Goal: Task Accomplishment & Management: Use online tool/utility

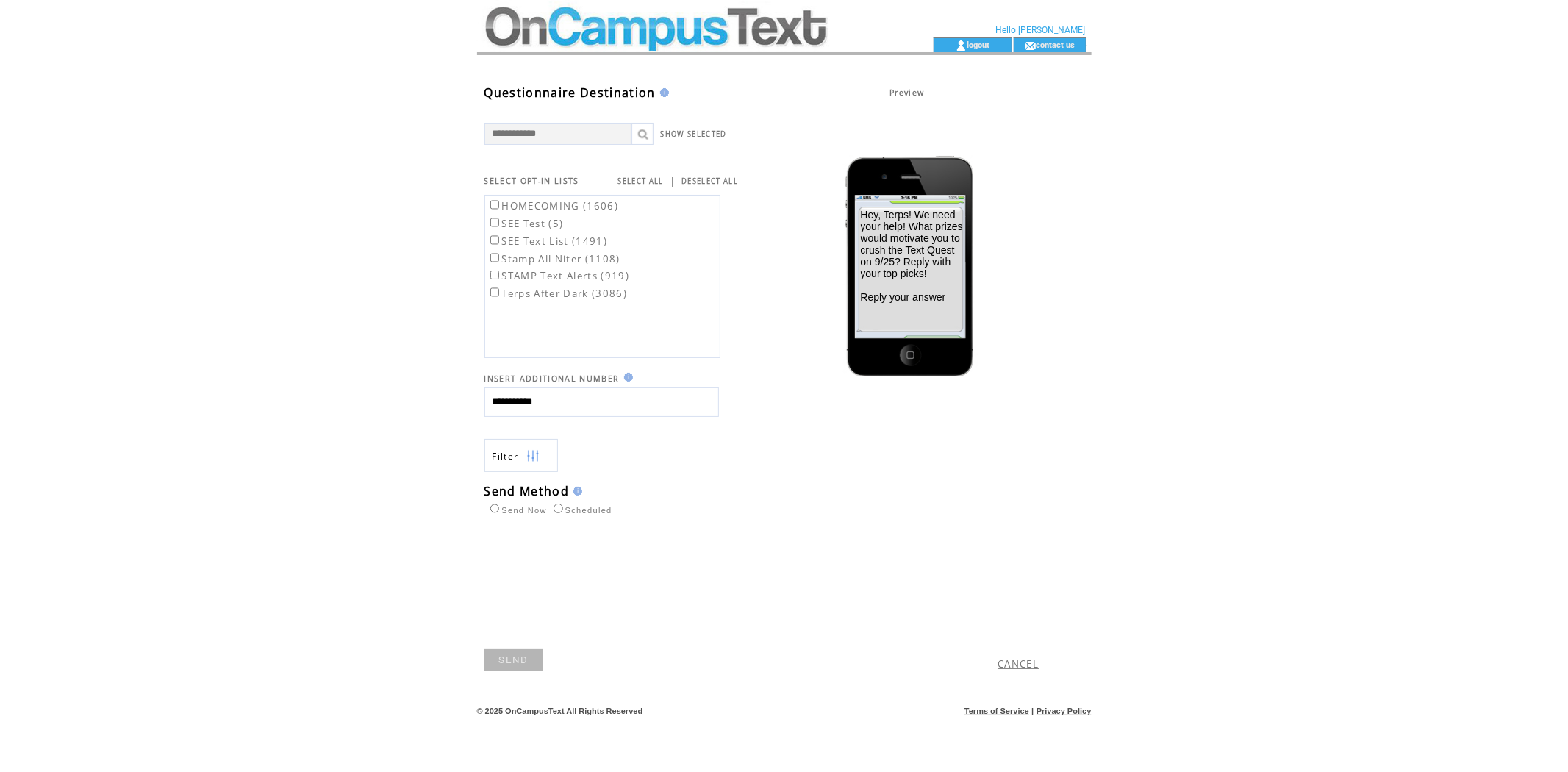
click at [510, 655] on link "SEND" at bounding box center [514, 659] width 59 height 22
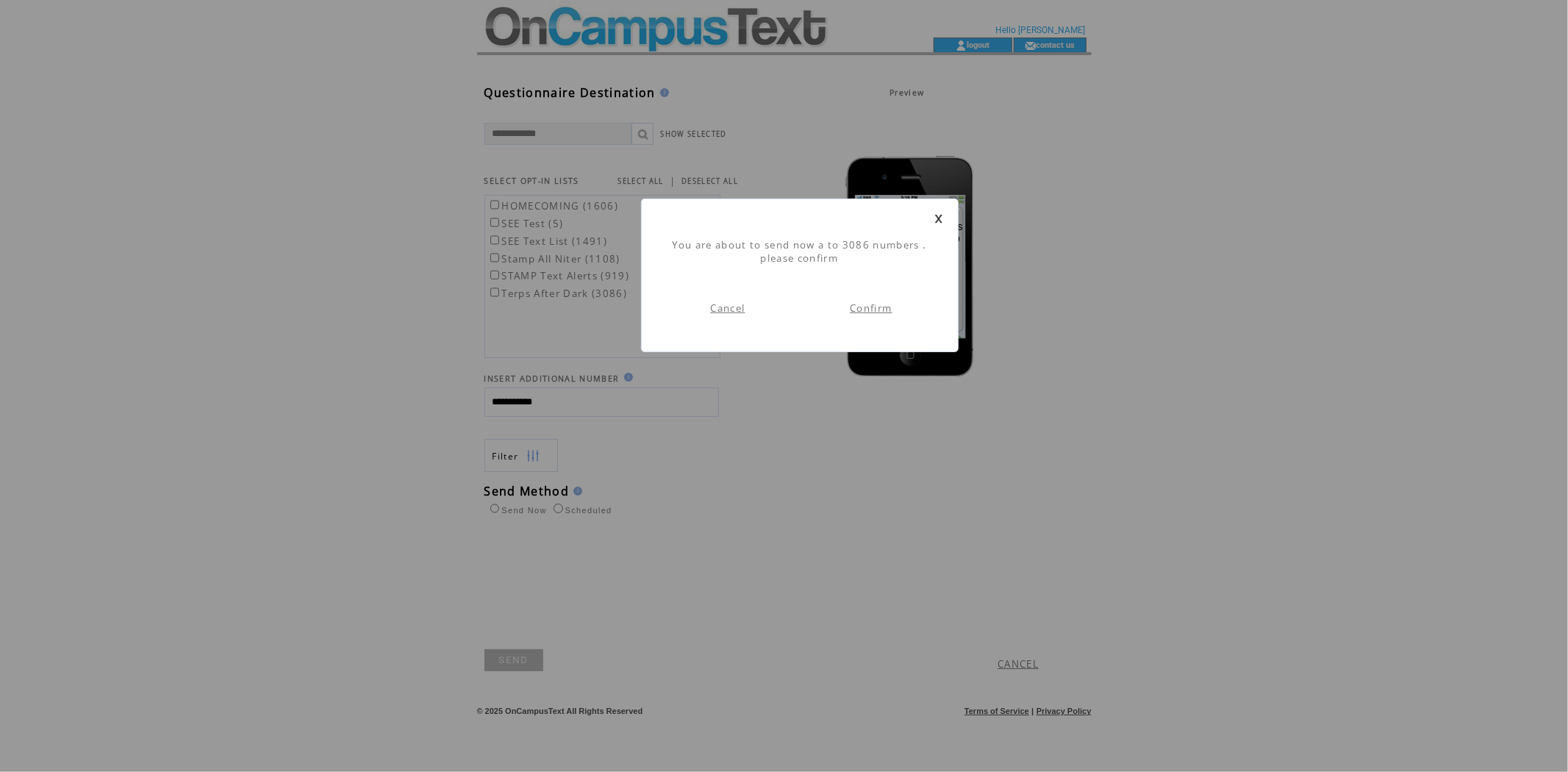
click at [865, 309] on link "Confirm" at bounding box center [871, 308] width 42 height 13
click at [850, 291] on link "Go to dashboard" at bounding box center [871, 295] width 90 height 13
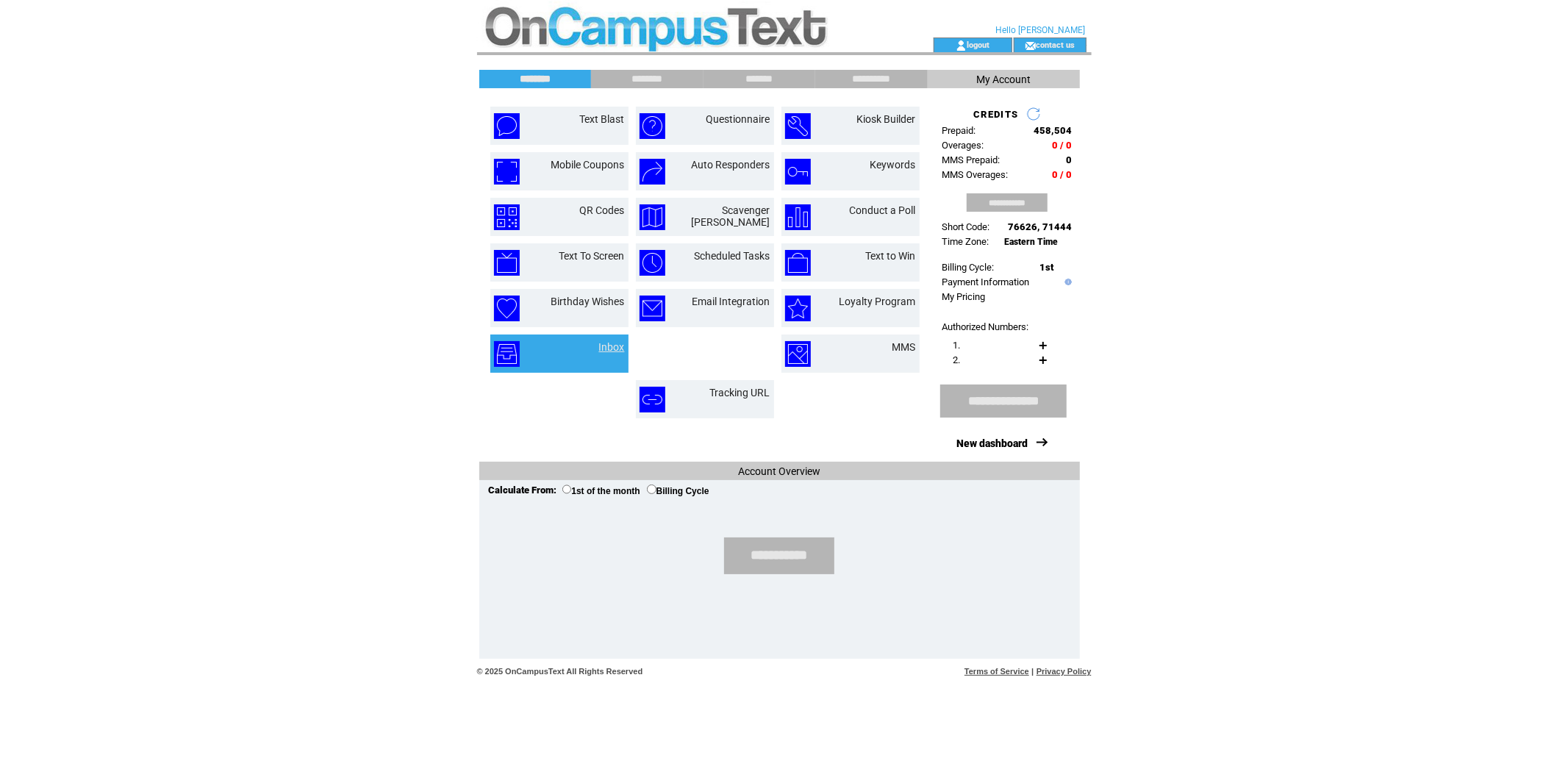
click at [612, 341] on link "Inbox" at bounding box center [612, 347] width 26 height 12
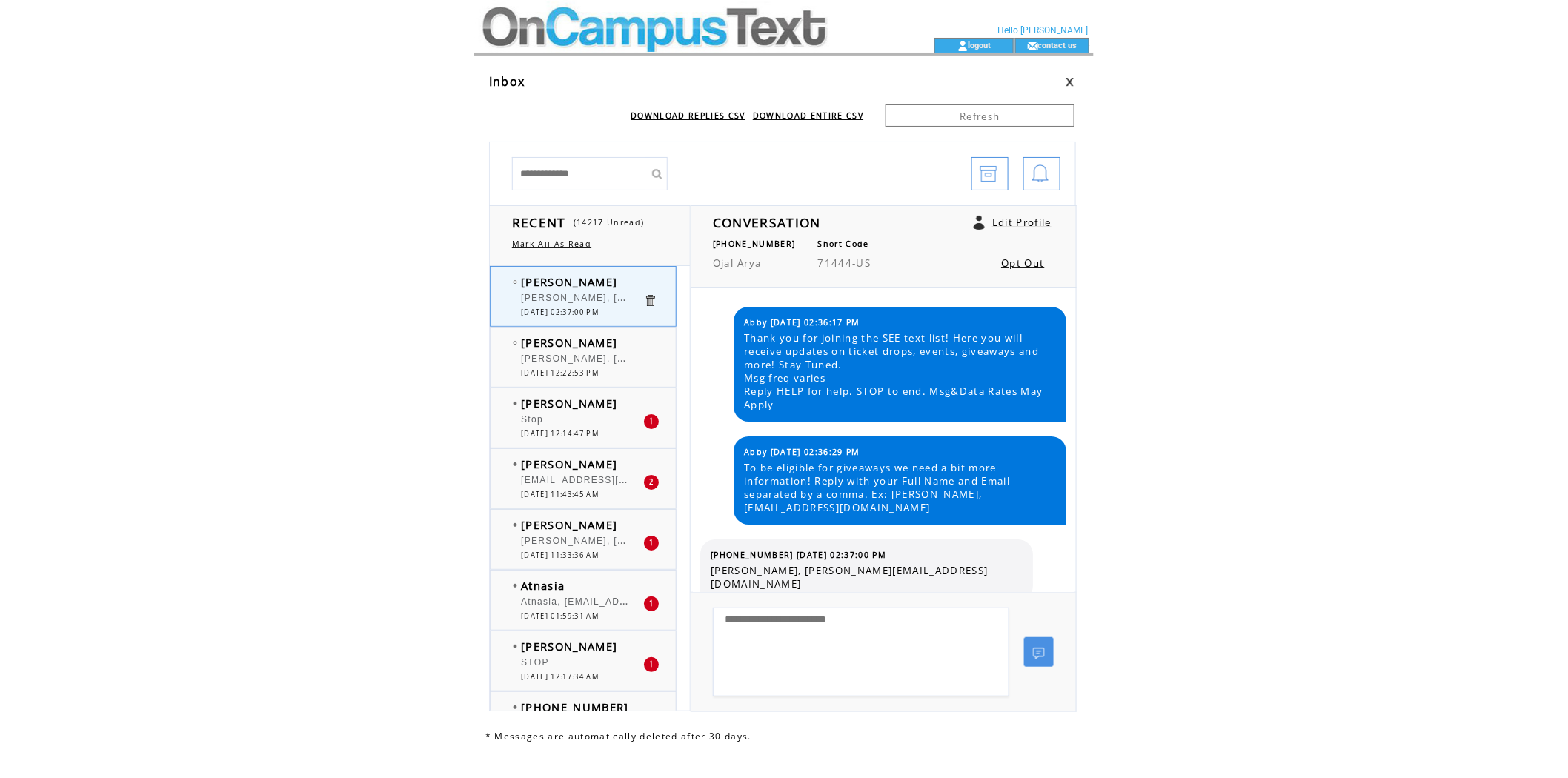
scroll to position [3, 0]
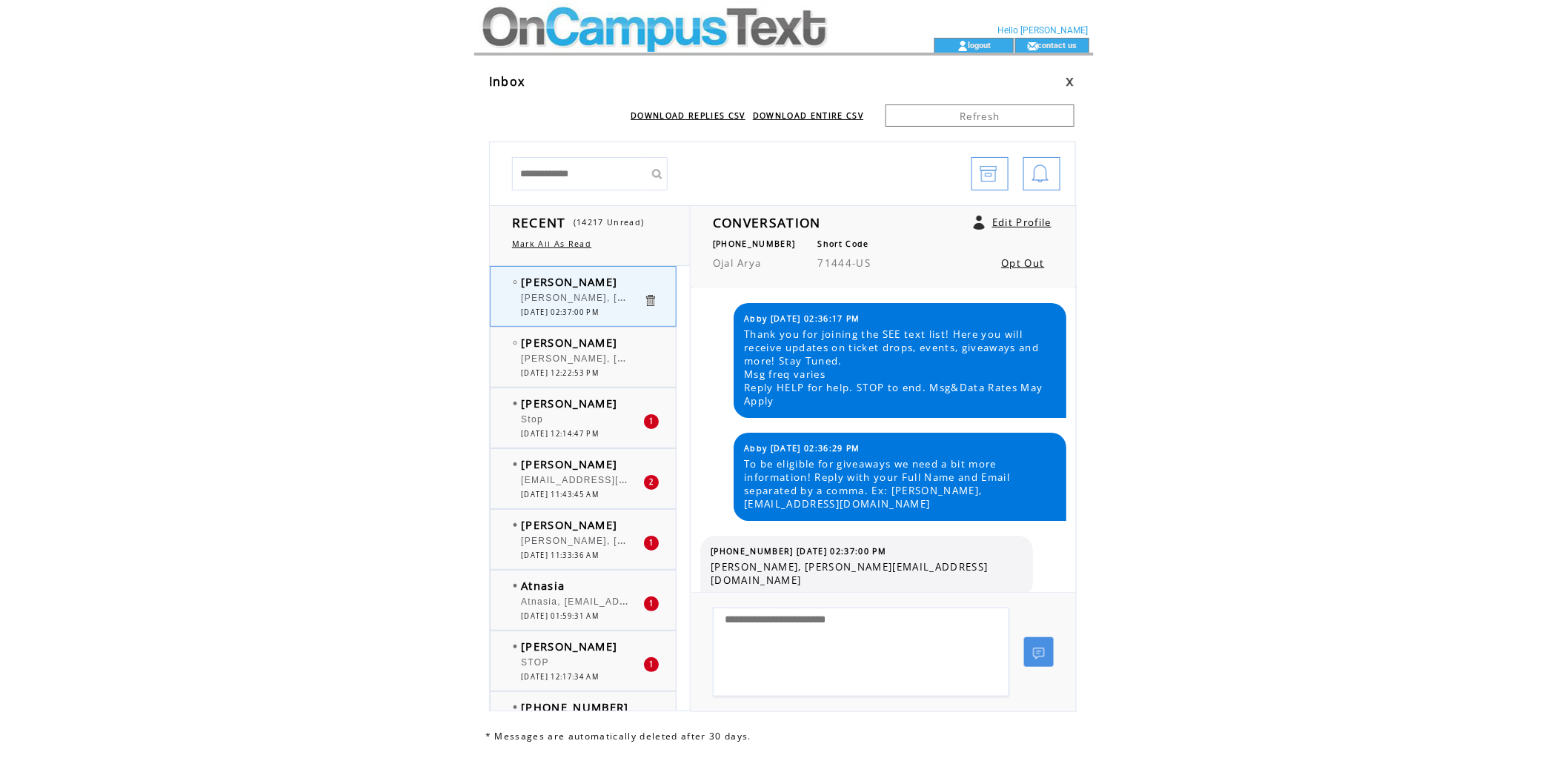
click at [394, 264] on html "**********" at bounding box center [784, 389] width 1568 height 778
click at [573, 34] on td at bounding box center [678, 18] width 407 height 38
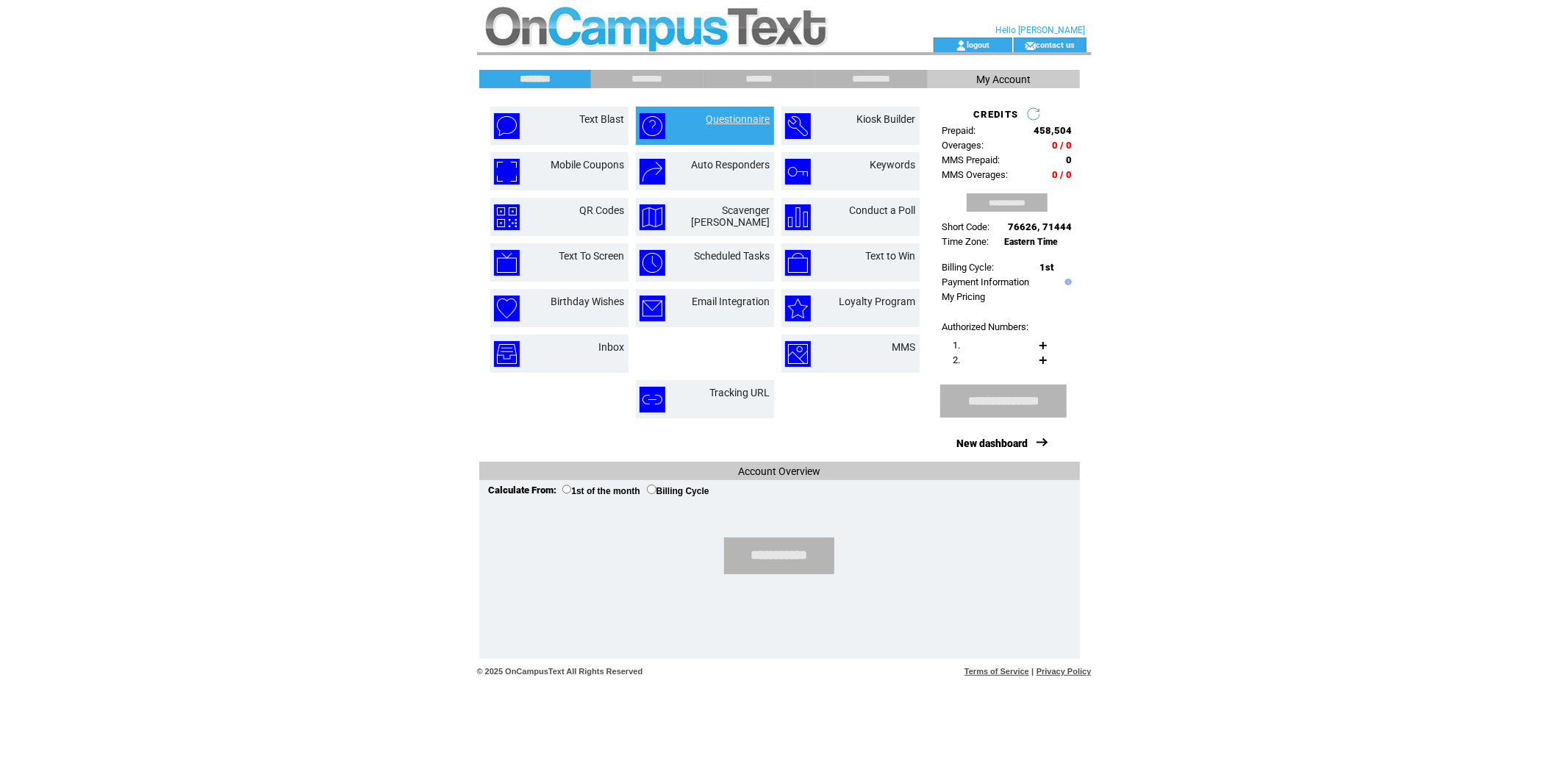
drag, startPoint x: 0, startPoint y: 0, endPoint x: 745, endPoint y: 122, distance: 754.9
click at [745, 122] on link "Questionnaire" at bounding box center [738, 120] width 64 height 12
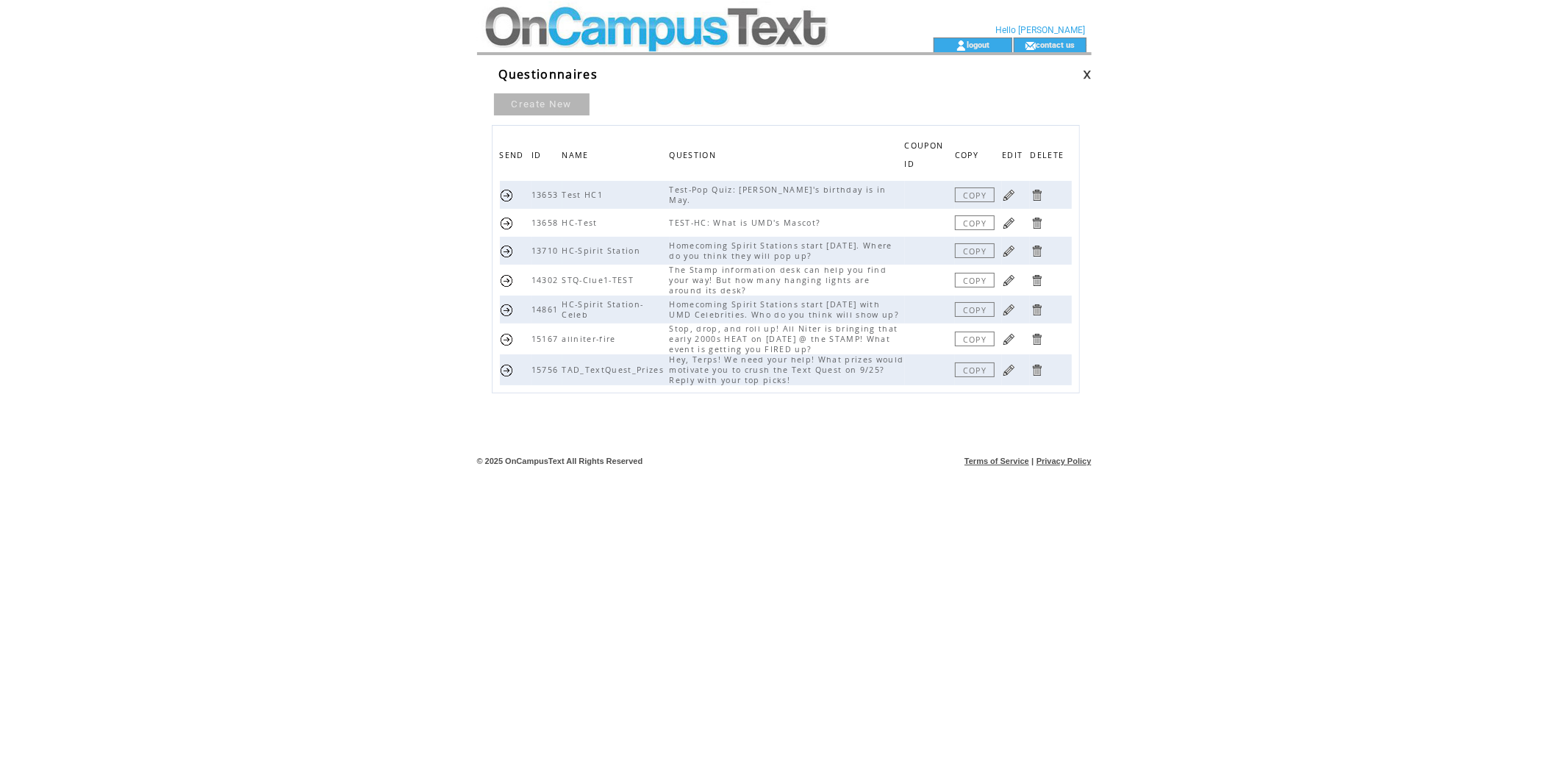
click at [1007, 370] on link at bounding box center [1008, 370] width 14 height 14
click at [547, 22] on td at bounding box center [679, 18] width 404 height 37
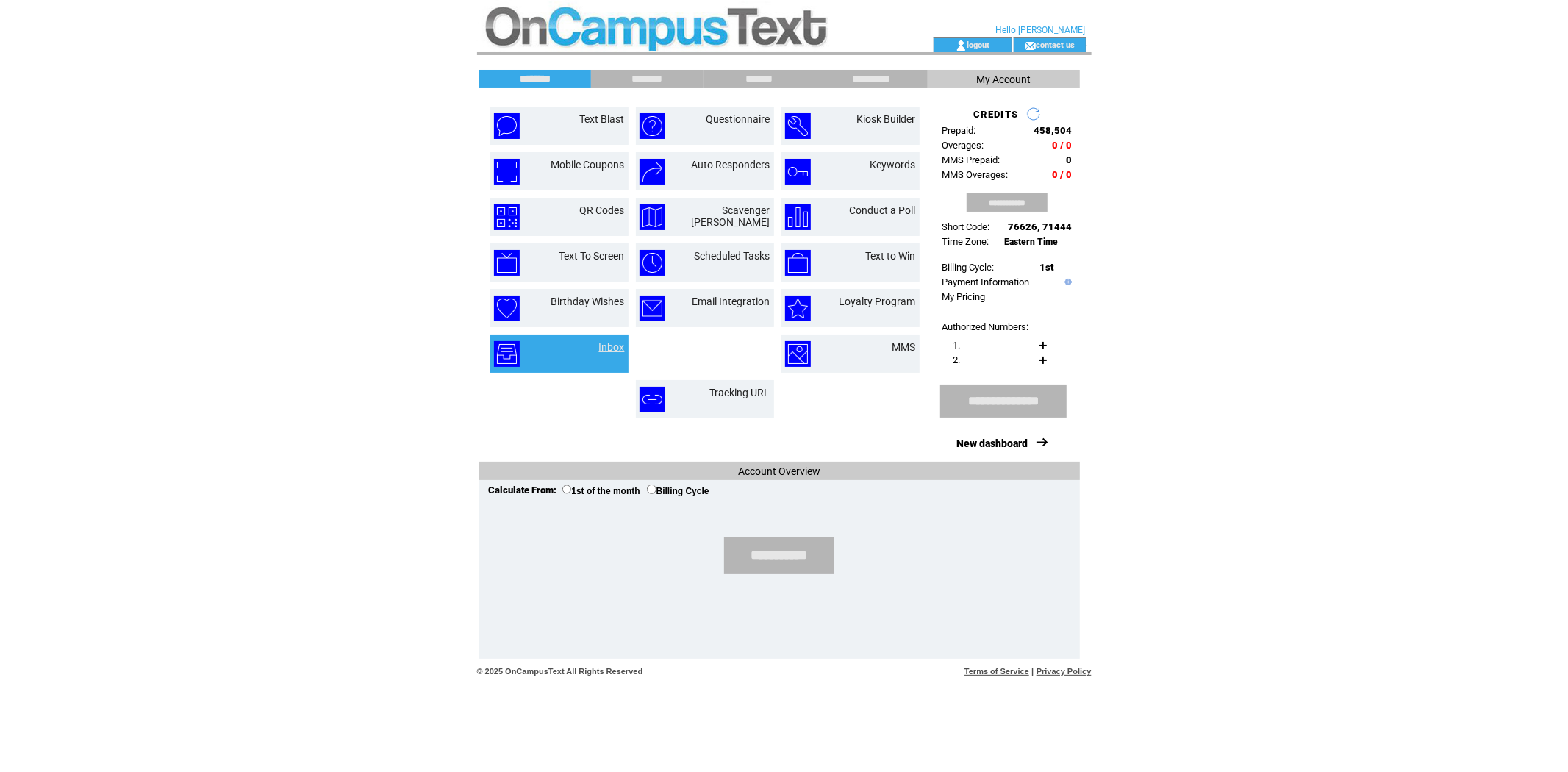
click at [612, 341] on link "Inbox" at bounding box center [612, 347] width 26 height 12
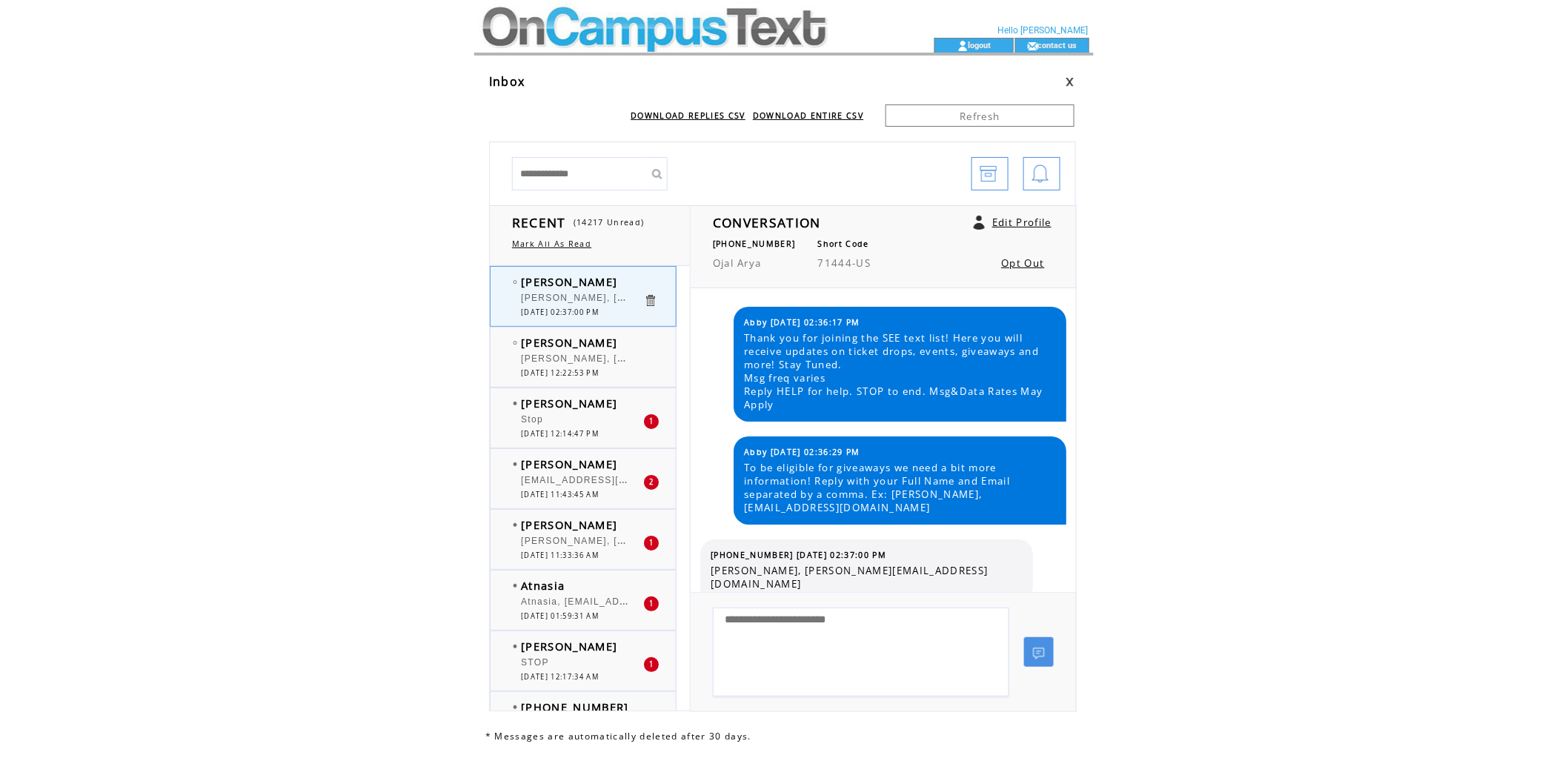
scroll to position [3, 0]
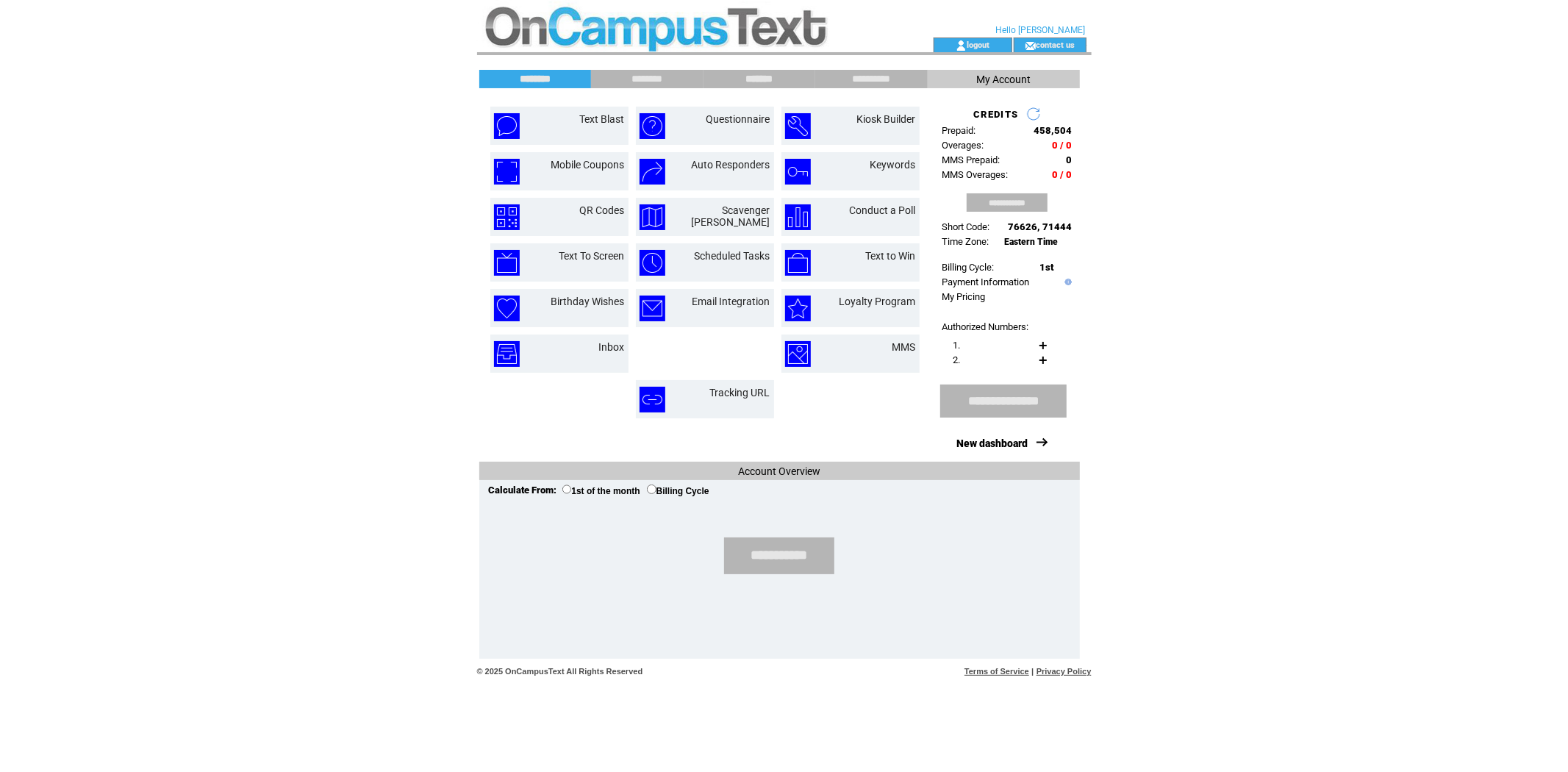
click at [768, 81] on input "*******" at bounding box center [759, 79] width 110 height 12
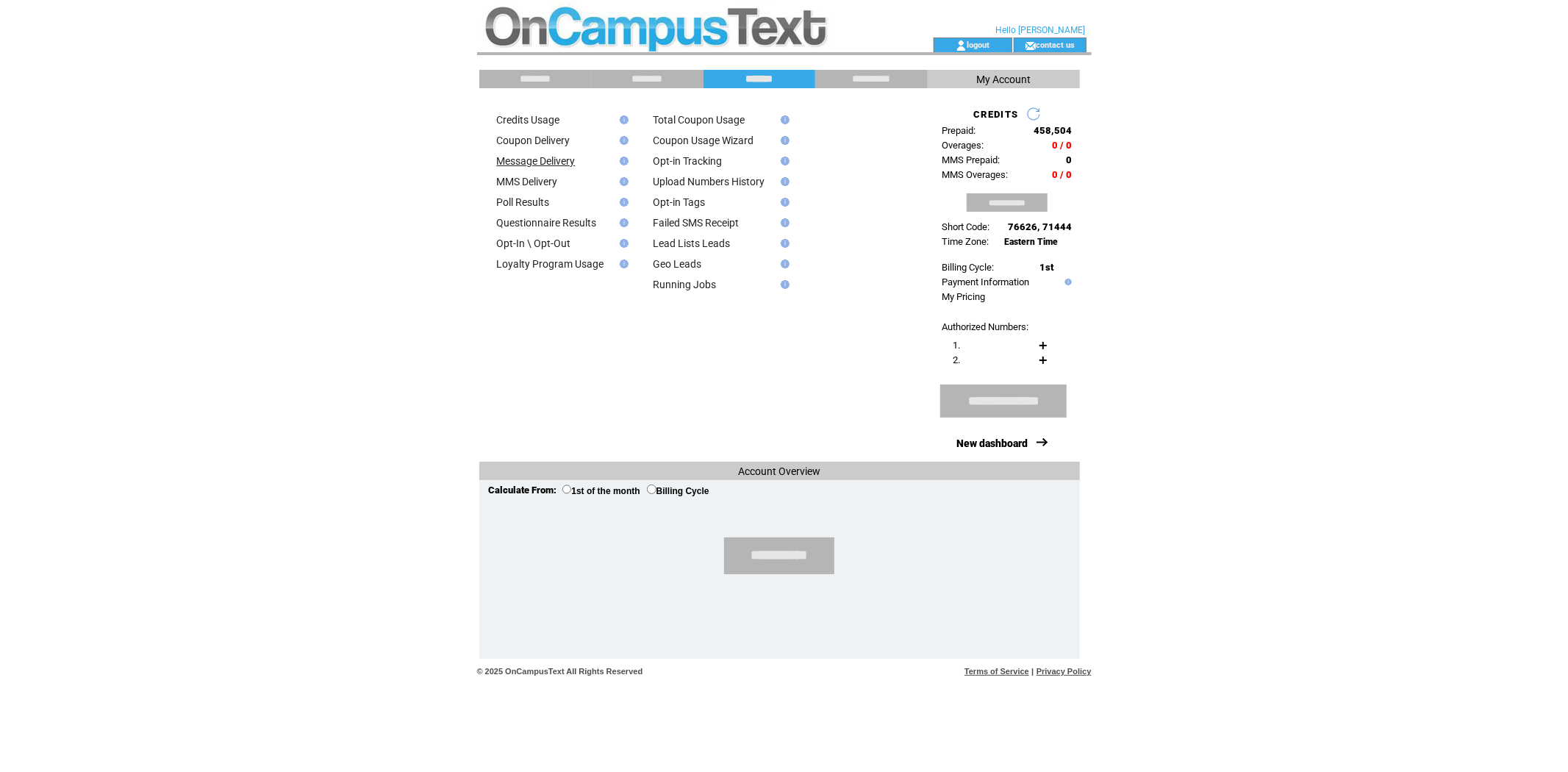
click at [548, 156] on link "Message Delivery" at bounding box center [536, 161] width 79 height 12
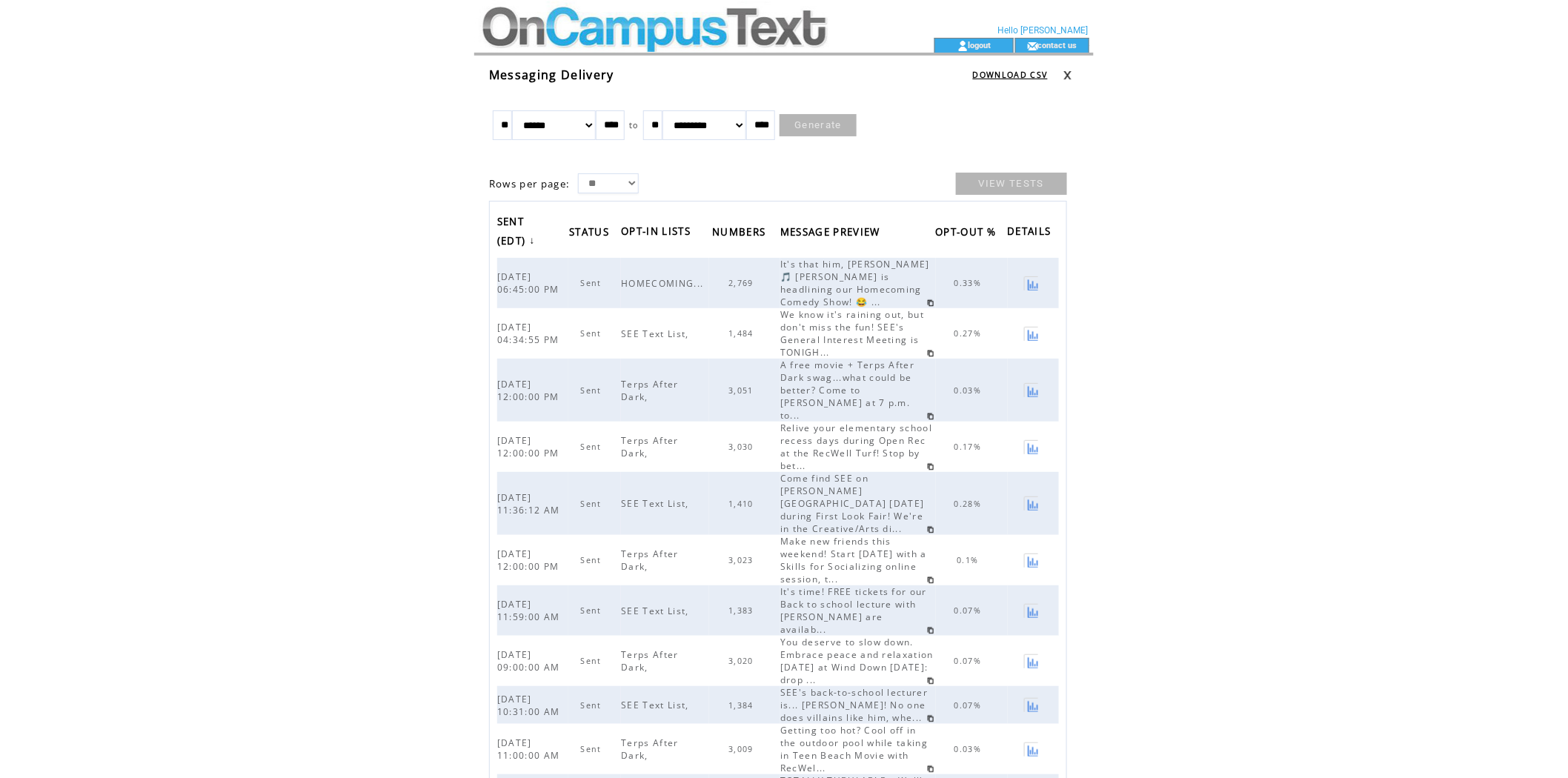
drag, startPoint x: 501, startPoint y: 122, endPoint x: 514, endPoint y: 122, distance: 13.0
click at [512, 122] on input "**" at bounding box center [502, 125] width 19 height 30
click at [677, 169] on td "VIEW TESTS" at bounding box center [864, 183] width 404 height 35
click at [1027, 179] on link "VIEW TESTS" at bounding box center [1011, 183] width 111 height 22
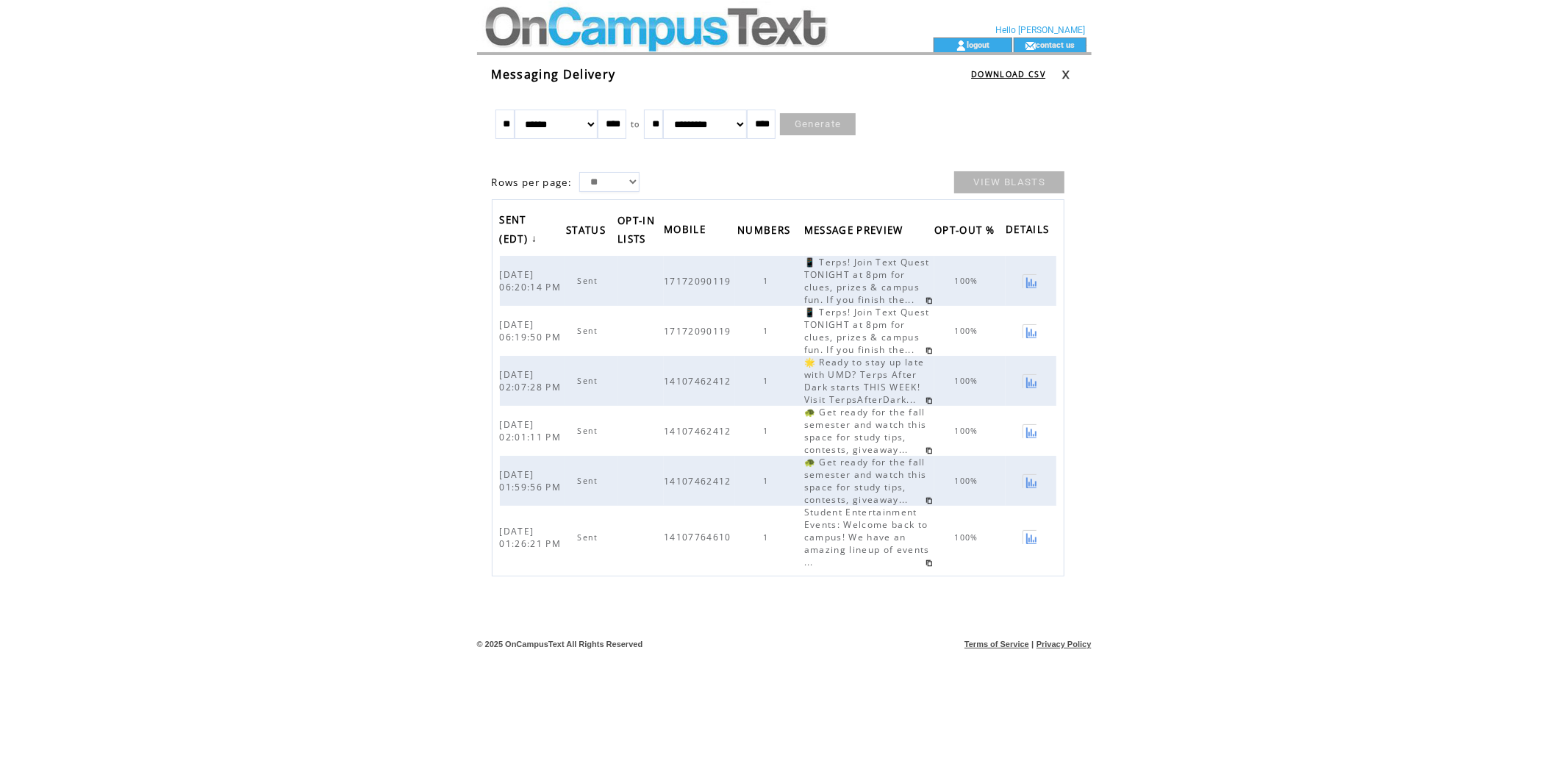
click at [548, 16] on td at bounding box center [679, 18] width 404 height 37
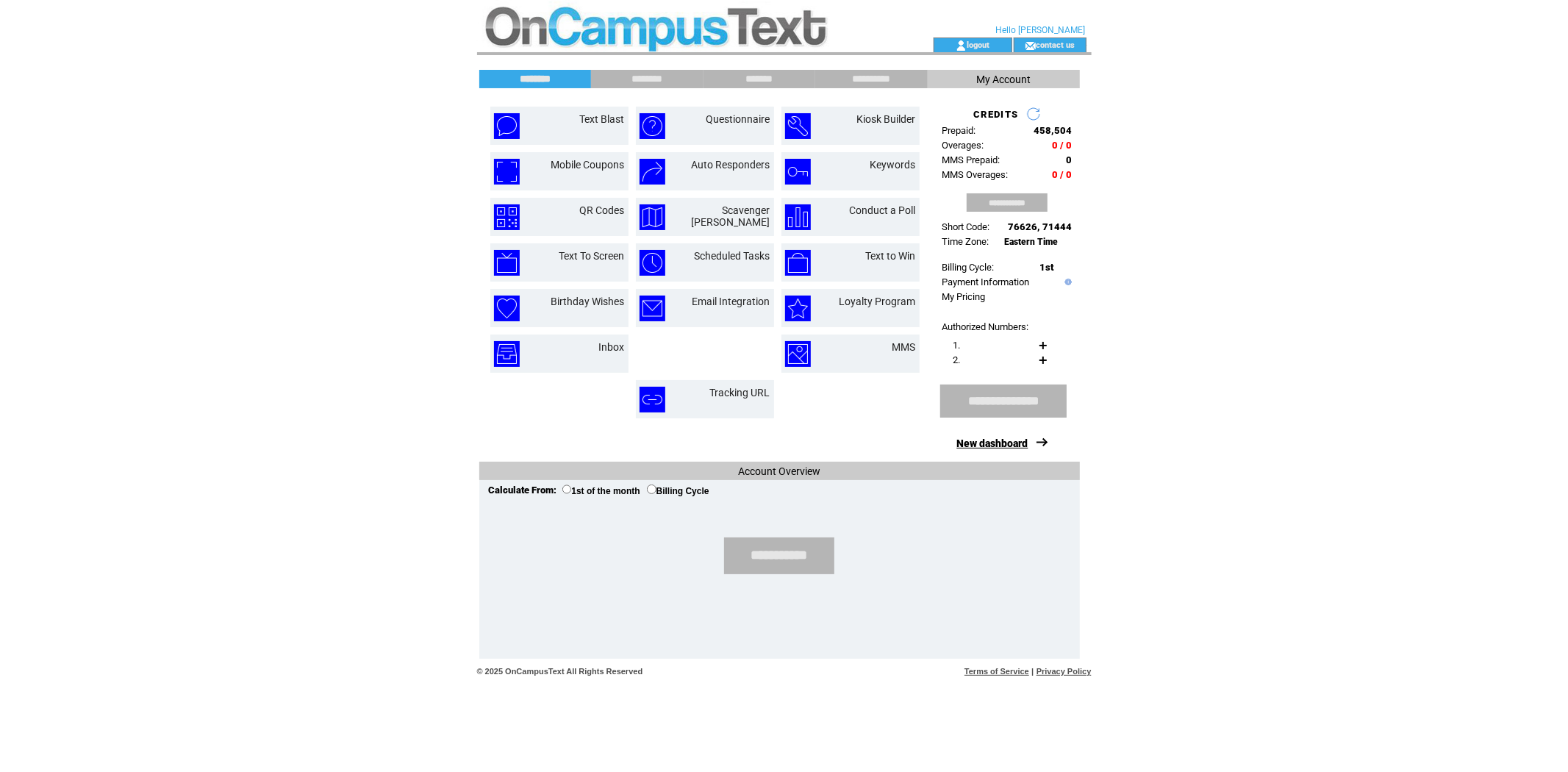
click at [1020, 449] on link "New dashboard" at bounding box center [993, 444] width 71 height 12
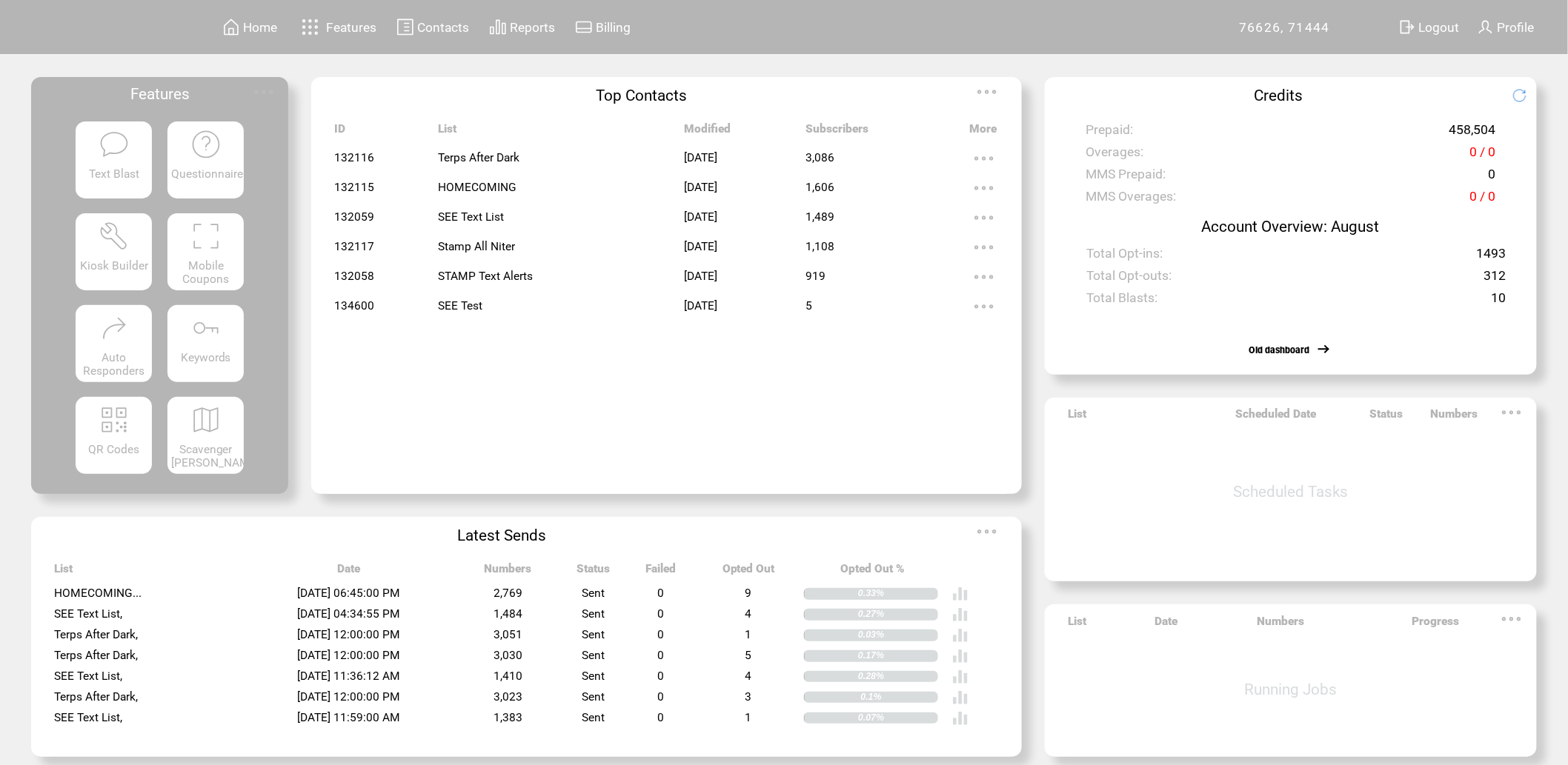
click at [194, 152] on img at bounding box center [206, 145] width 31 height 31
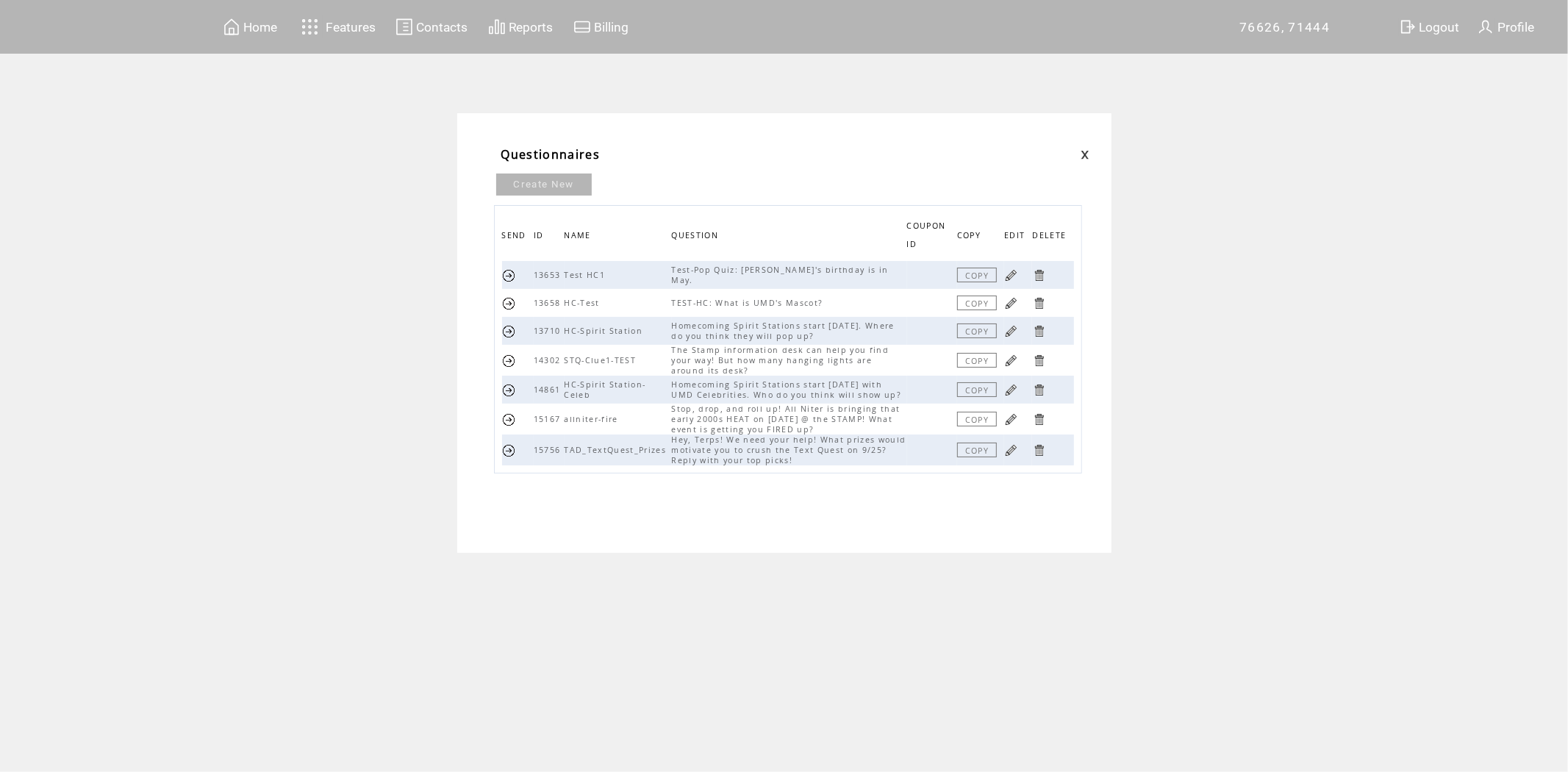
click at [509, 450] on link at bounding box center [509, 451] width 14 height 14
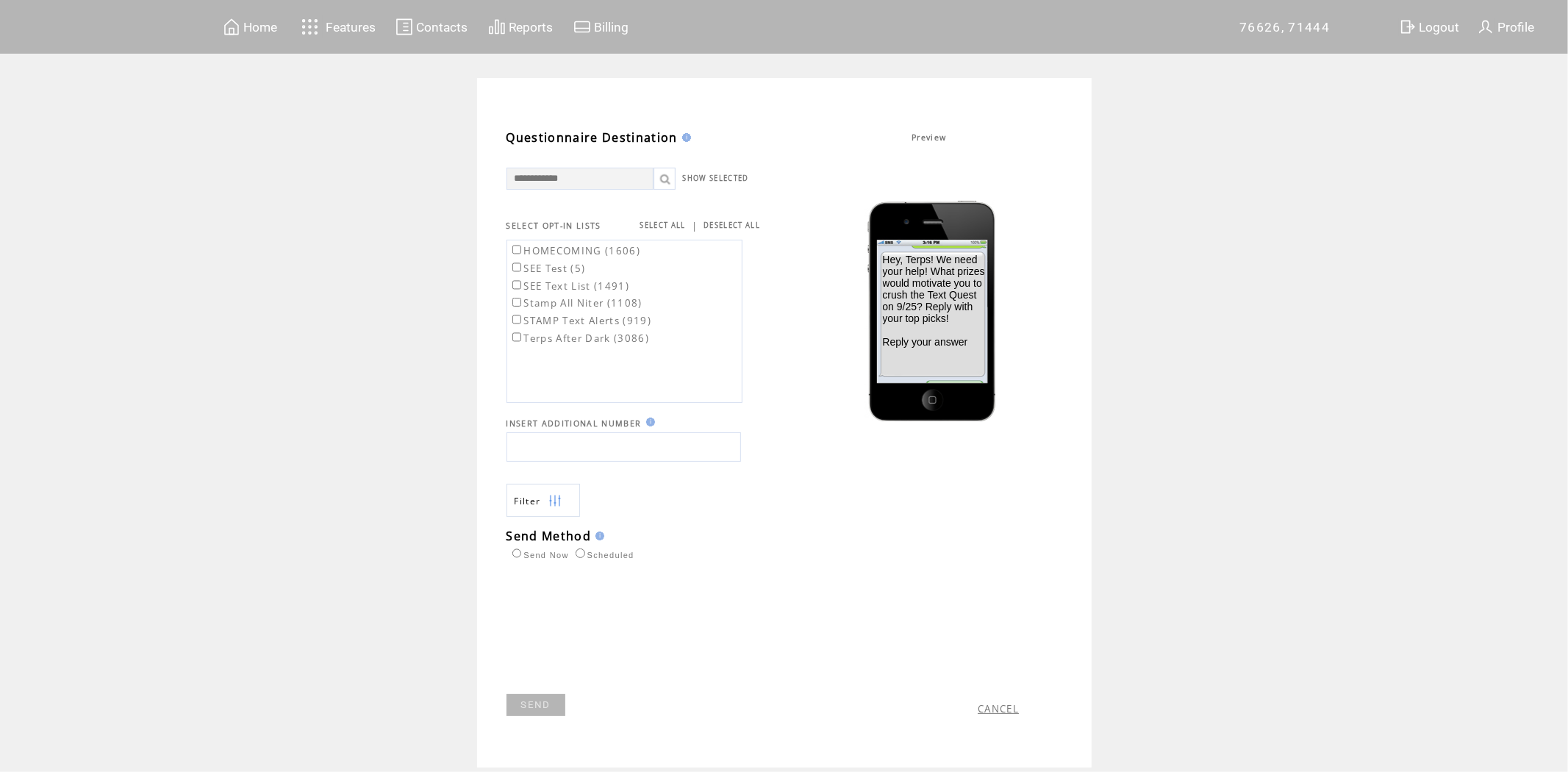
click at [657, 174] on link at bounding box center [664, 178] width 22 height 22
click at [633, 175] on input "text" at bounding box center [580, 178] width 147 height 22
type input "****"
click at [560, 496] on img at bounding box center [554, 501] width 13 height 33
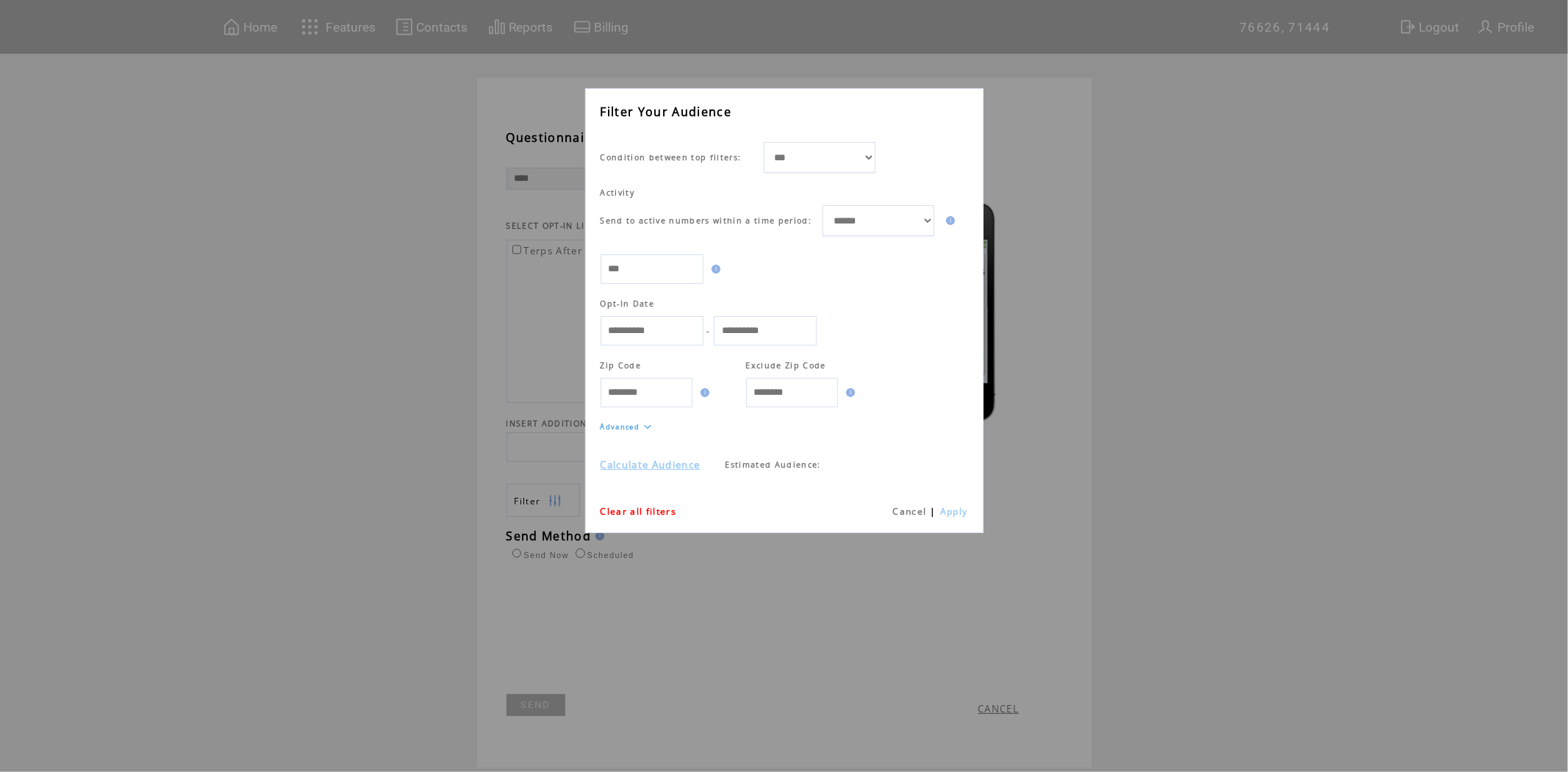
click at [917, 516] on link "Cancel" at bounding box center [909, 511] width 34 height 12
